Goal: Check status: Check status

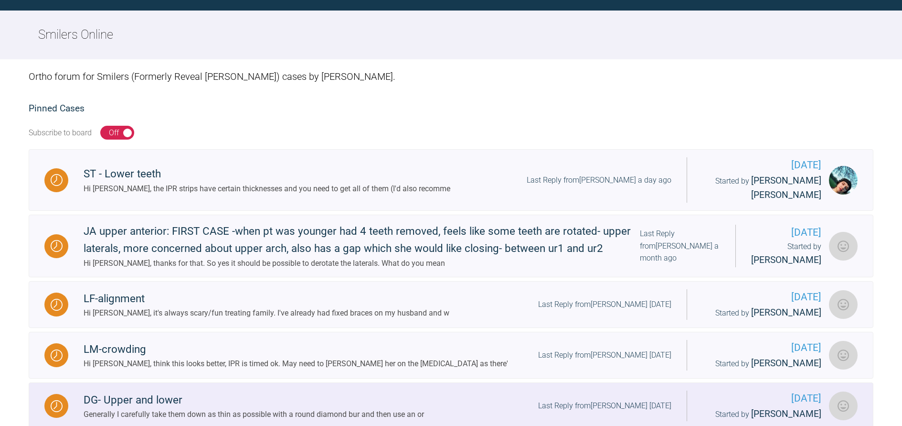
scroll to position [96, 0]
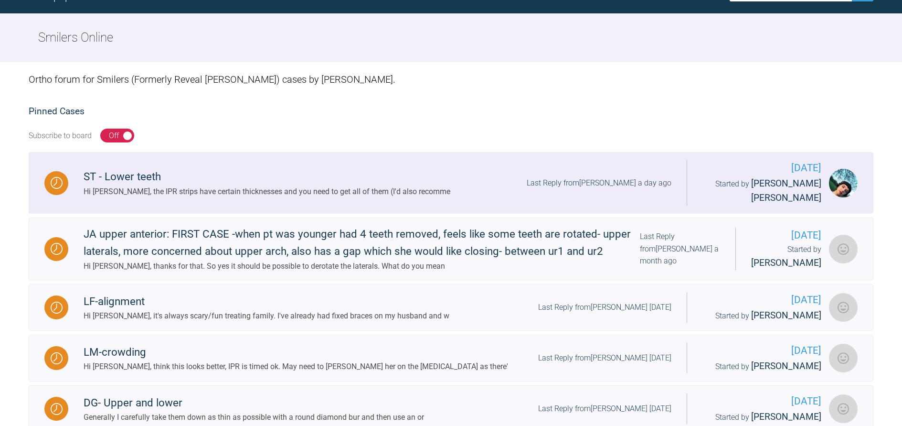
click at [281, 188] on div "Hi [PERSON_NAME], the IPR strips have certain thicknesses and you need to get a…" at bounding box center [267, 191] width 367 height 12
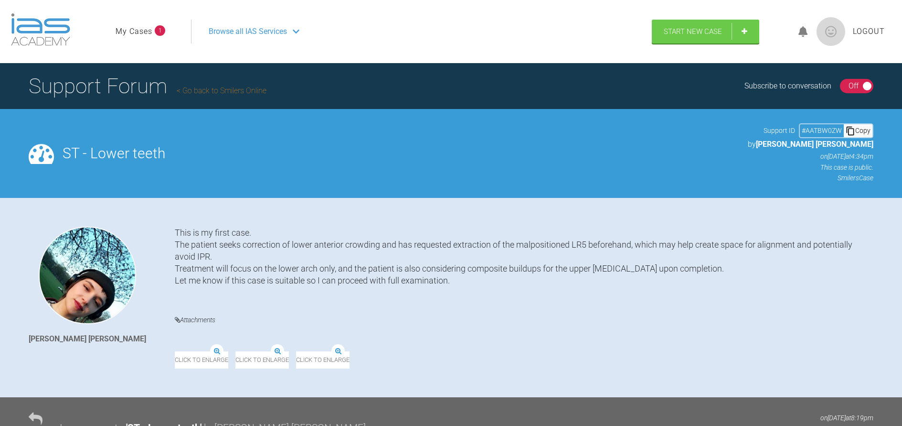
click at [134, 35] on link "My Cases" at bounding box center [134, 31] width 37 height 12
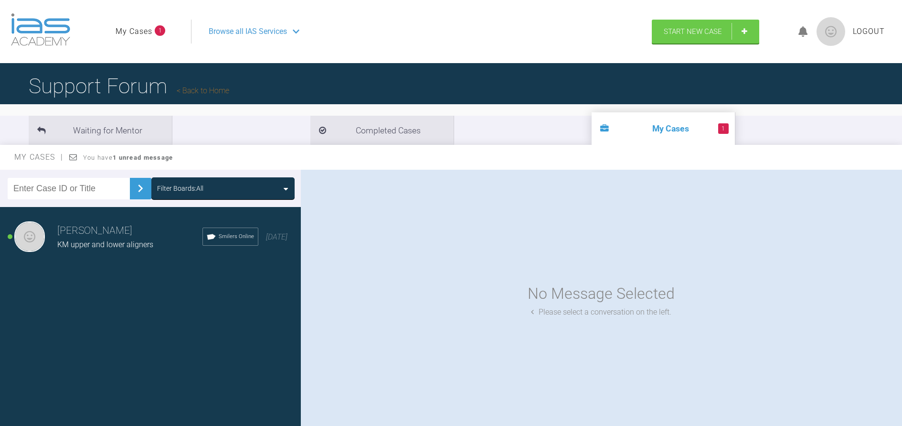
click at [121, 244] on span "KM upper and lower aligners" at bounding box center [105, 244] width 96 height 9
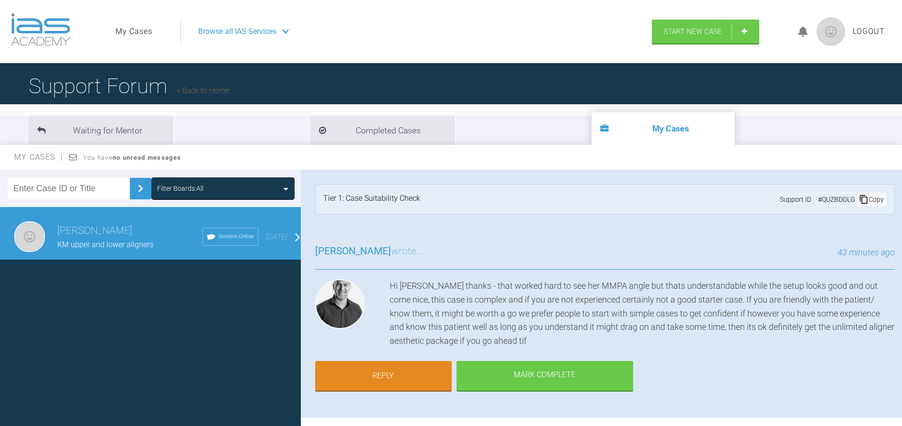
click at [221, 93] on link "Back to Home" at bounding box center [203, 90] width 53 height 9
